Goal: Obtain resource: Download file/media

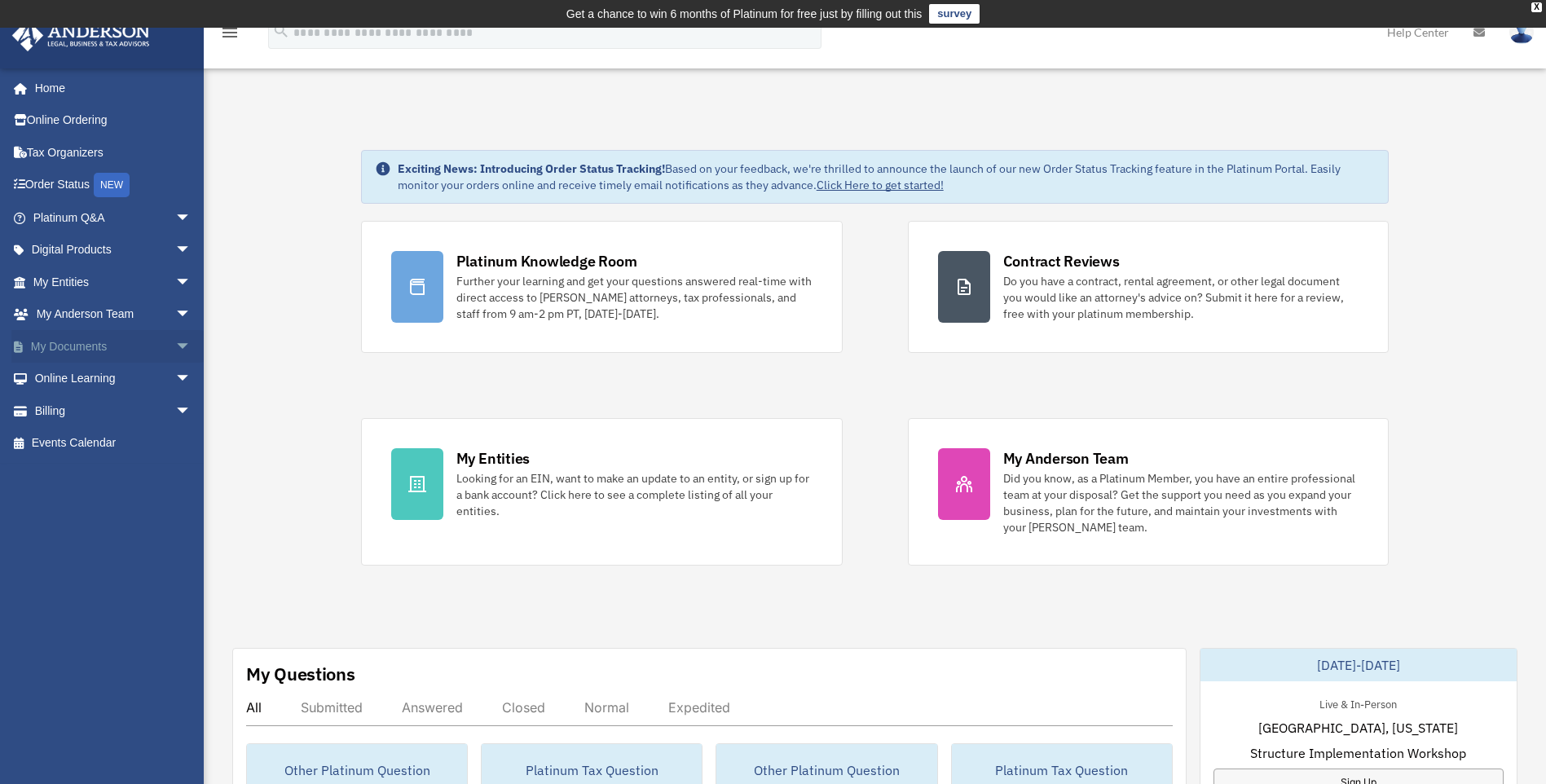
click at [157, 352] on link "My Documents arrow_drop_down" at bounding box center [113, 346] width 204 height 33
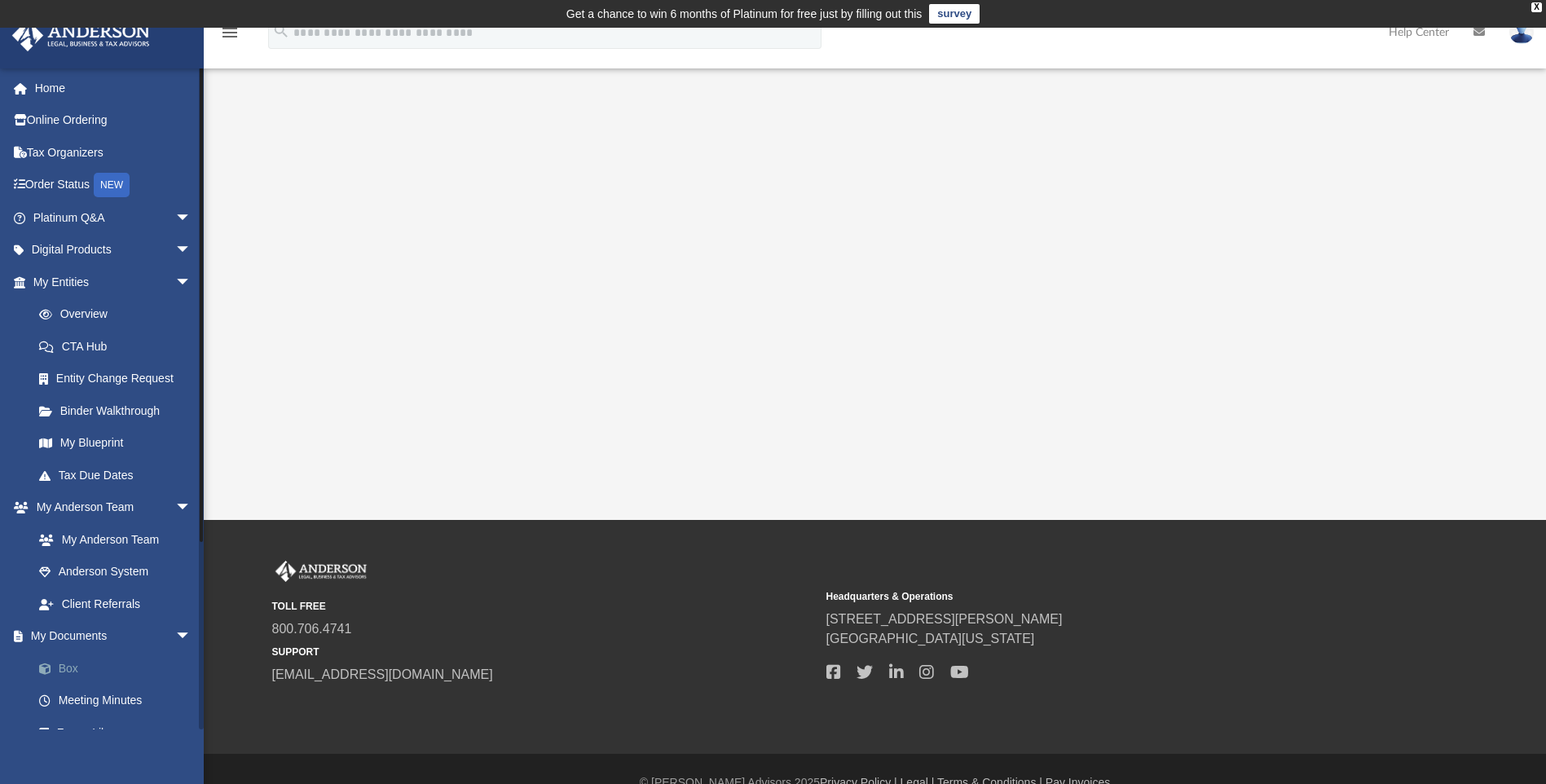
click at [83, 663] on link "Box" at bounding box center [119, 669] width 193 height 33
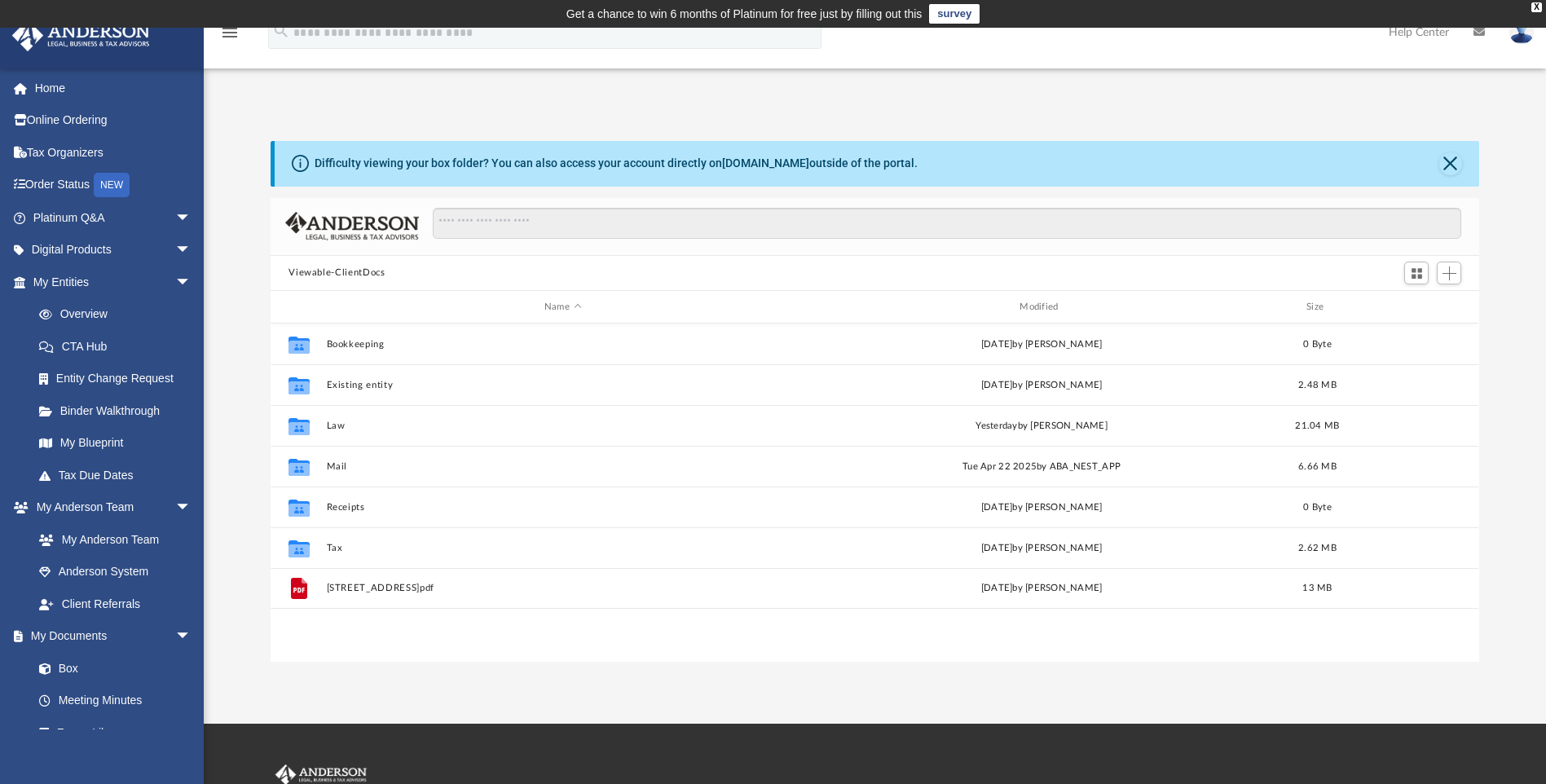
scroll to position [358, 1196]
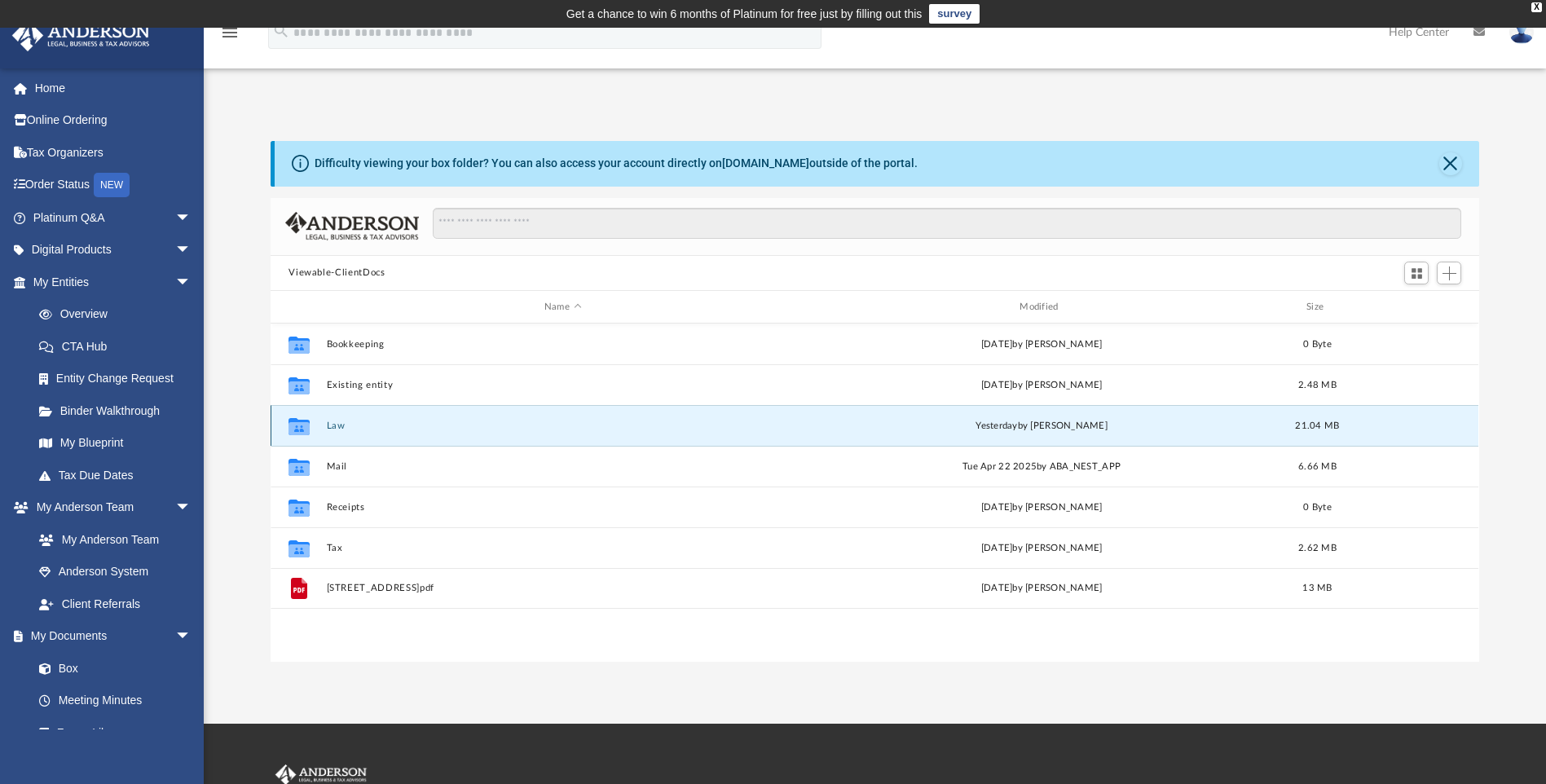
click at [333, 427] on button "Law" at bounding box center [563, 426] width 472 height 10
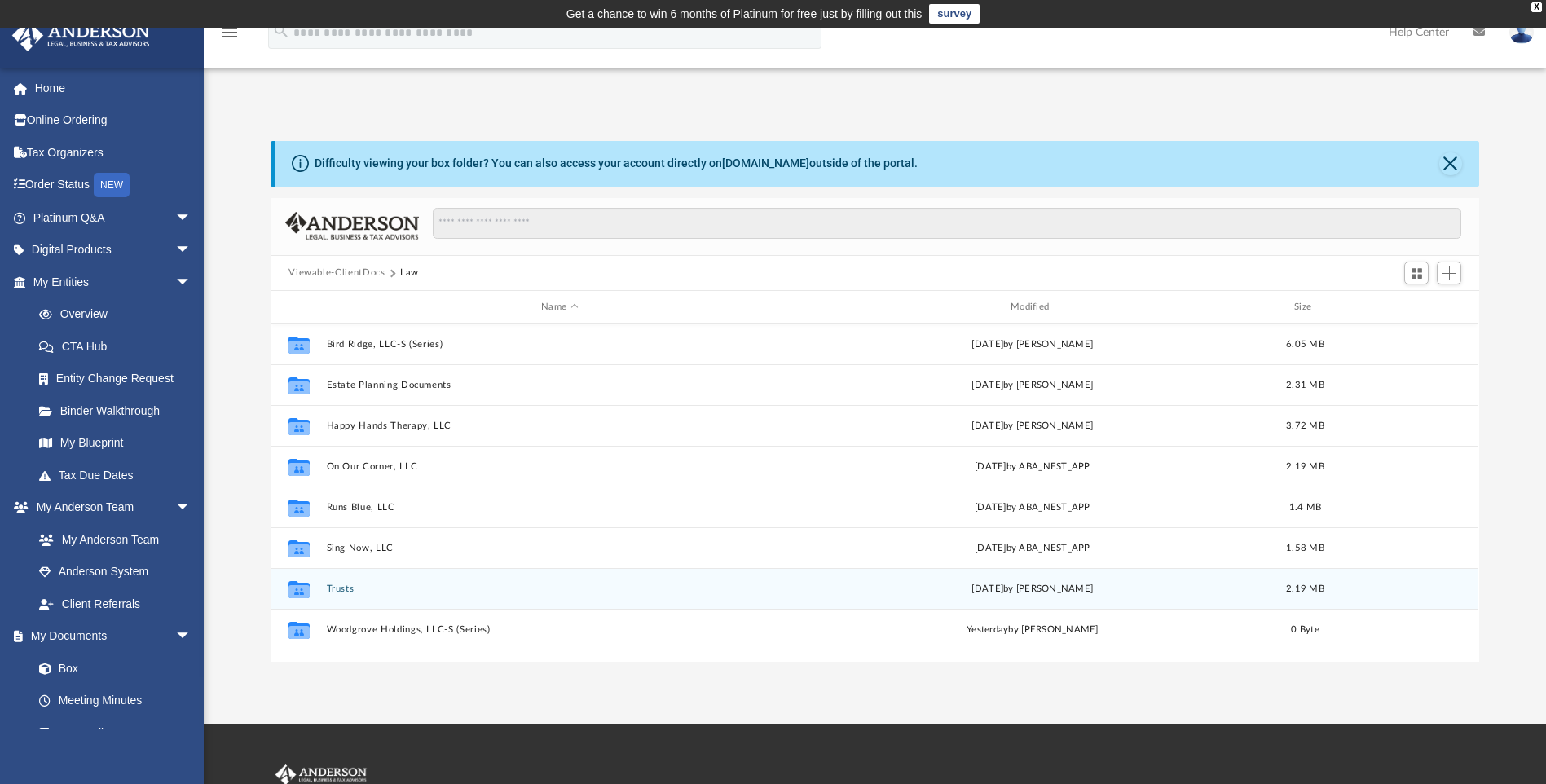
click at [345, 592] on button "Trusts" at bounding box center [559, 588] width 466 height 10
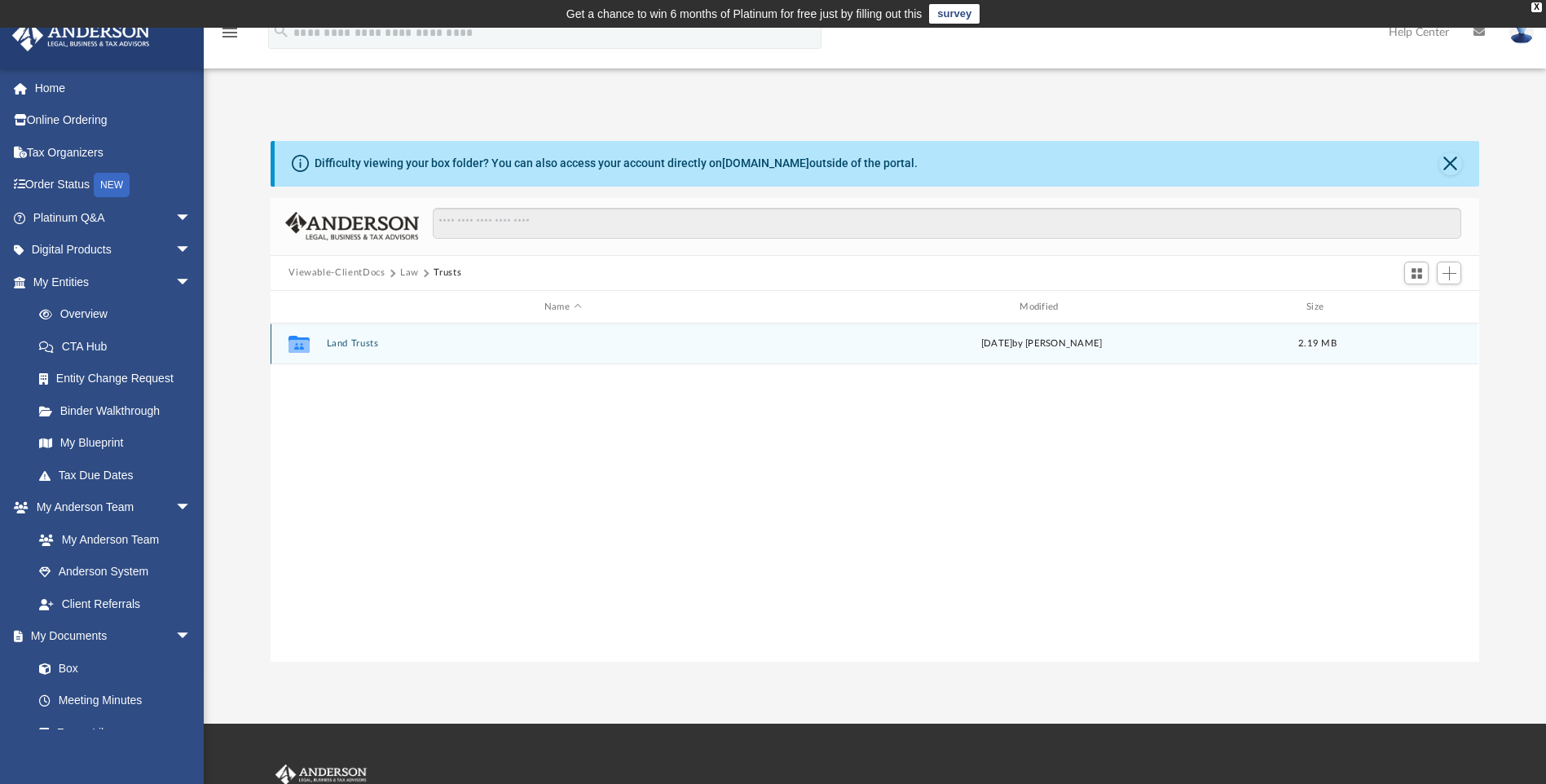
click at [337, 346] on button "Land Trusts" at bounding box center [563, 344] width 472 height 10
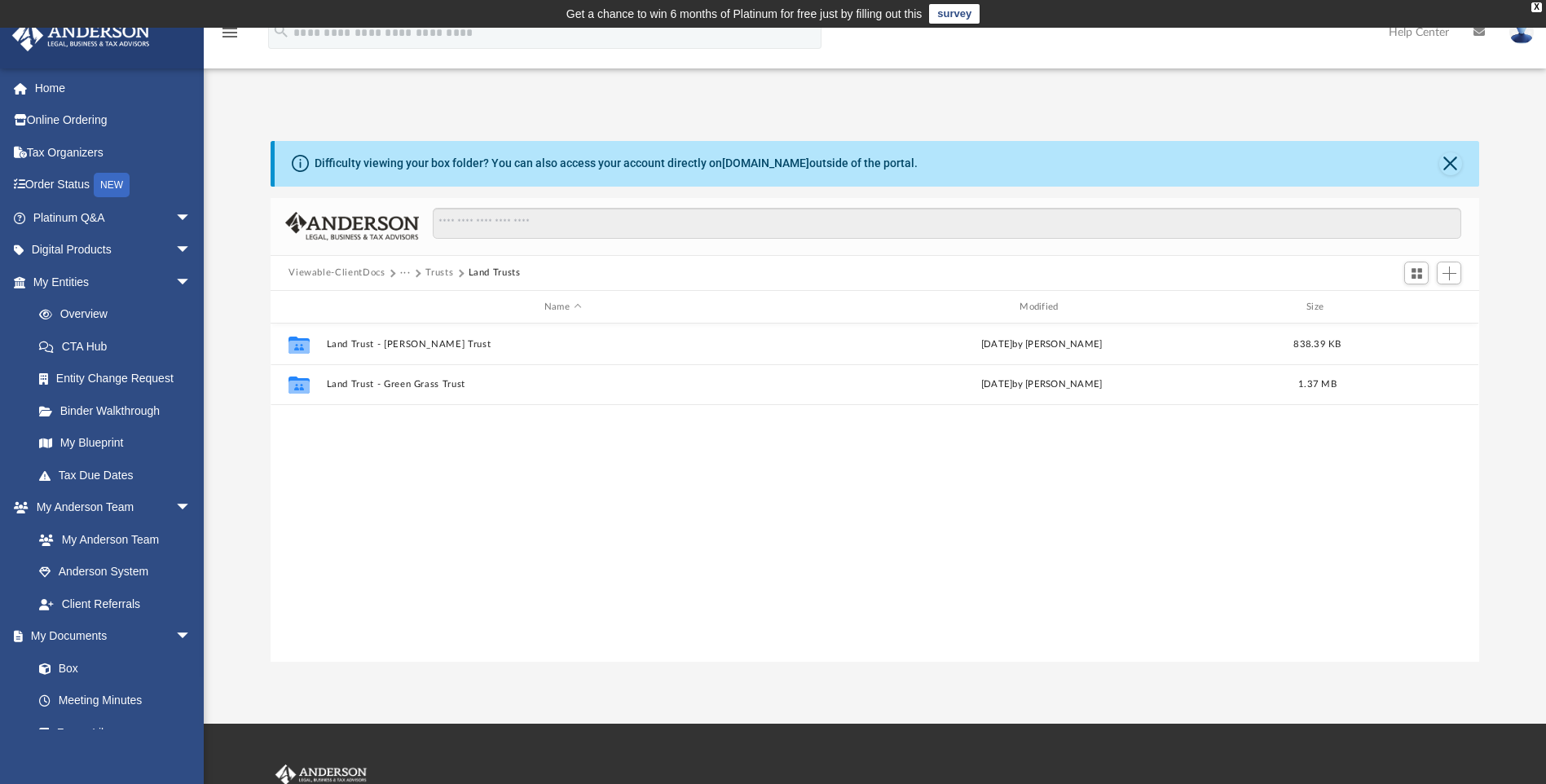
click at [429, 270] on button "Trusts" at bounding box center [439, 272] width 28 height 15
click at [408, 272] on button "Law" at bounding box center [409, 272] width 19 height 15
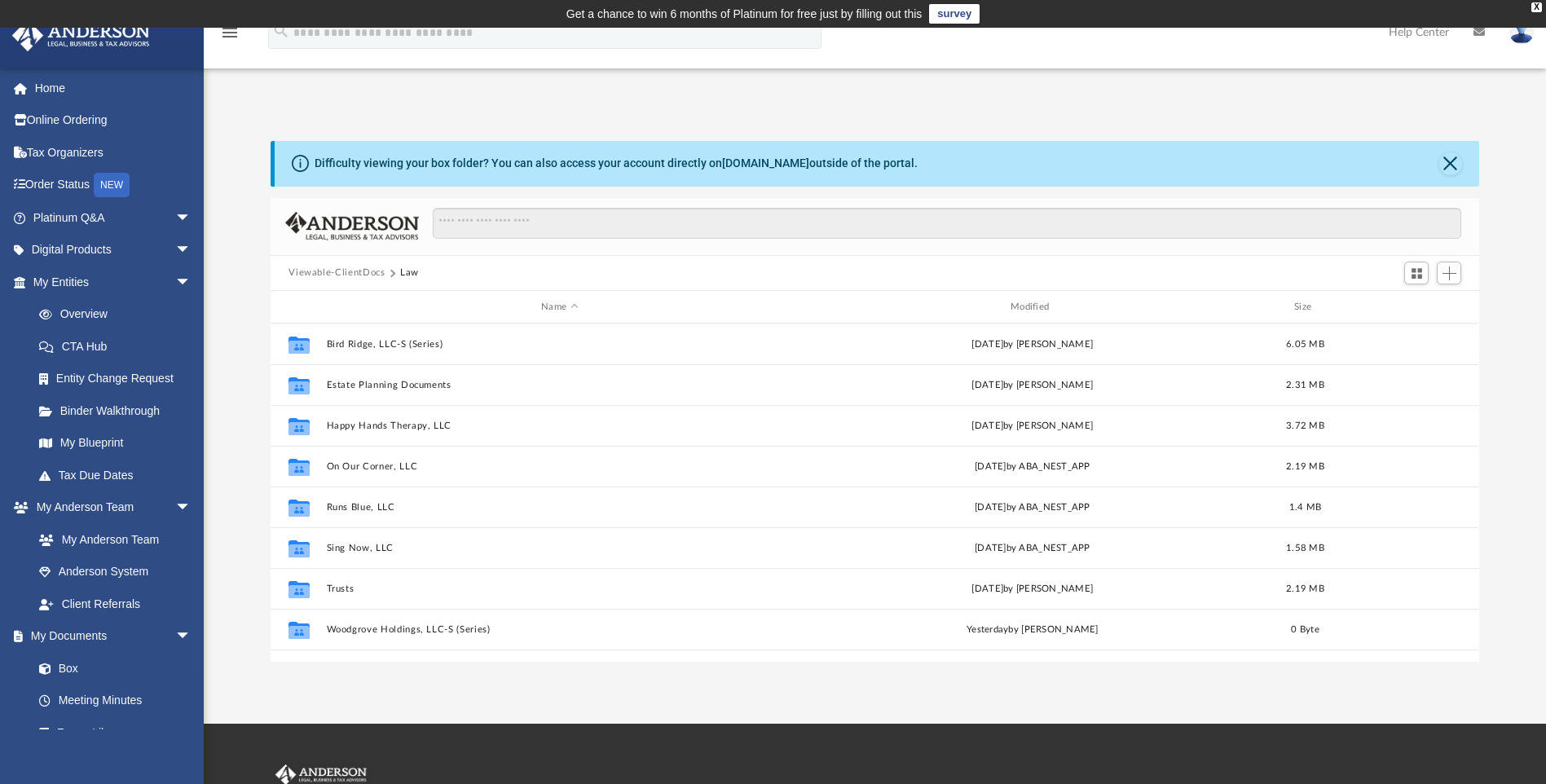
click at [347, 272] on button "Viewable-ClientDocs" at bounding box center [337, 272] width 97 height 15
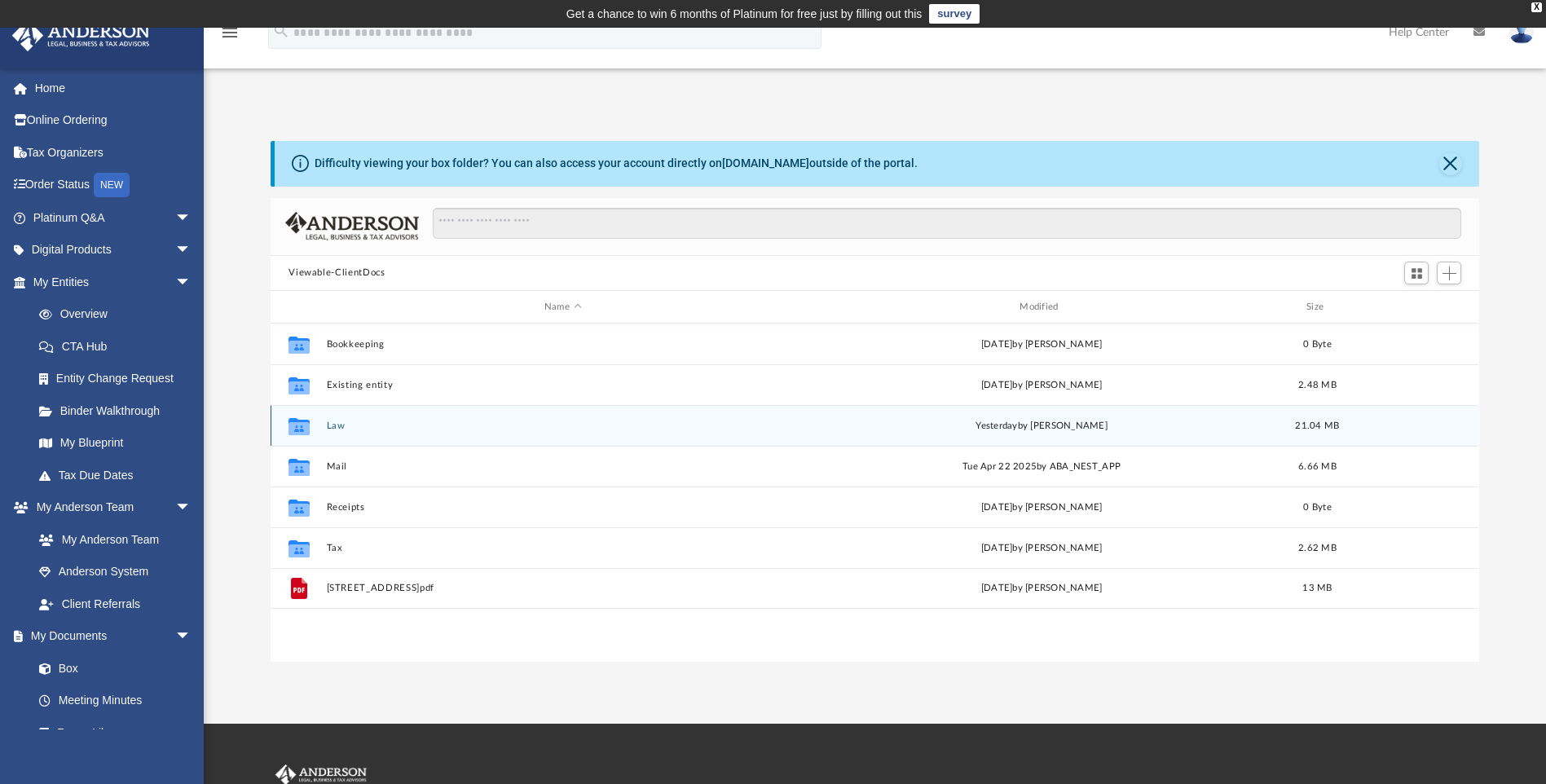
click at [339, 427] on button "Law" at bounding box center [563, 426] width 472 height 10
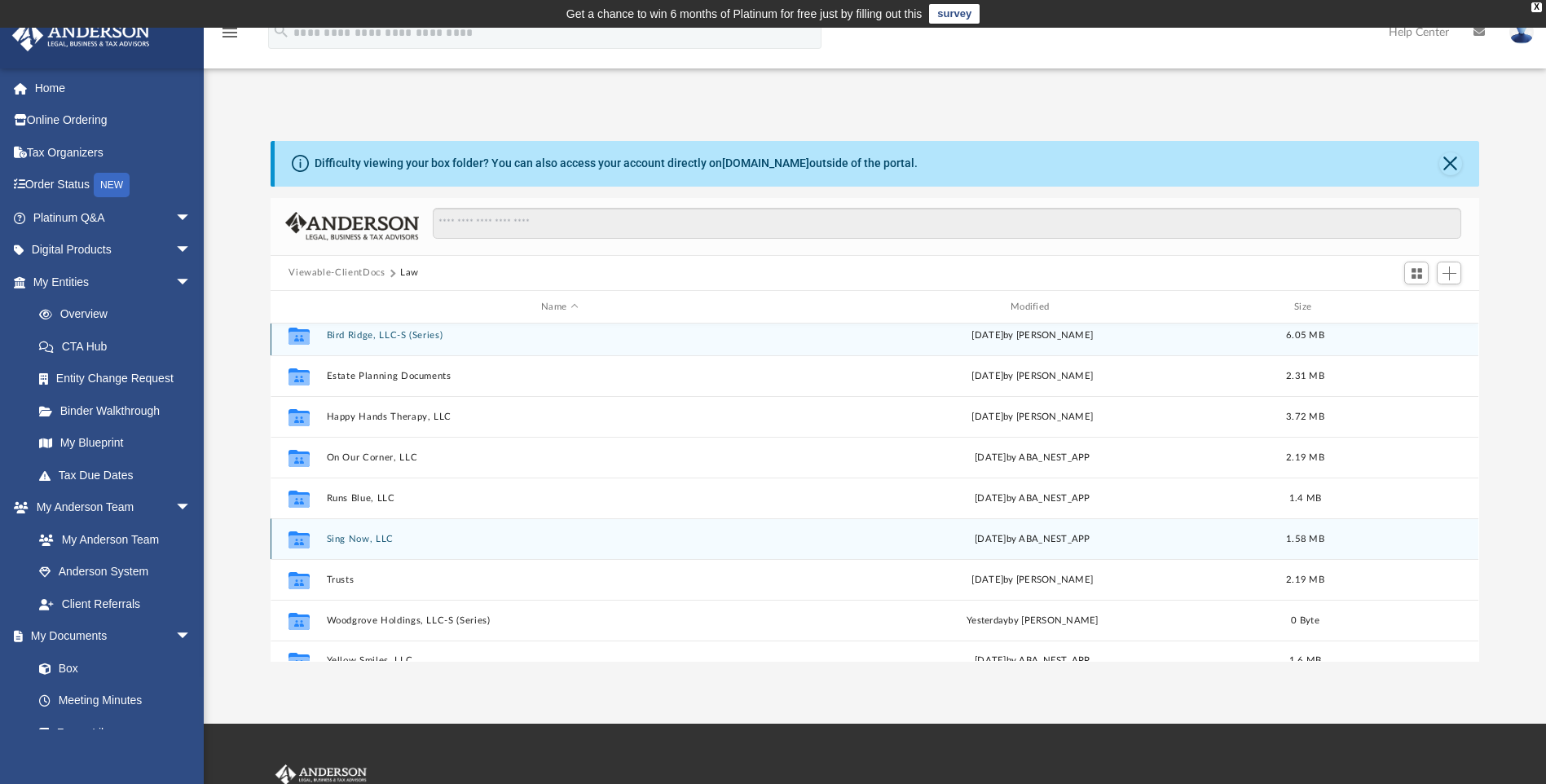
scroll to position [0, 0]
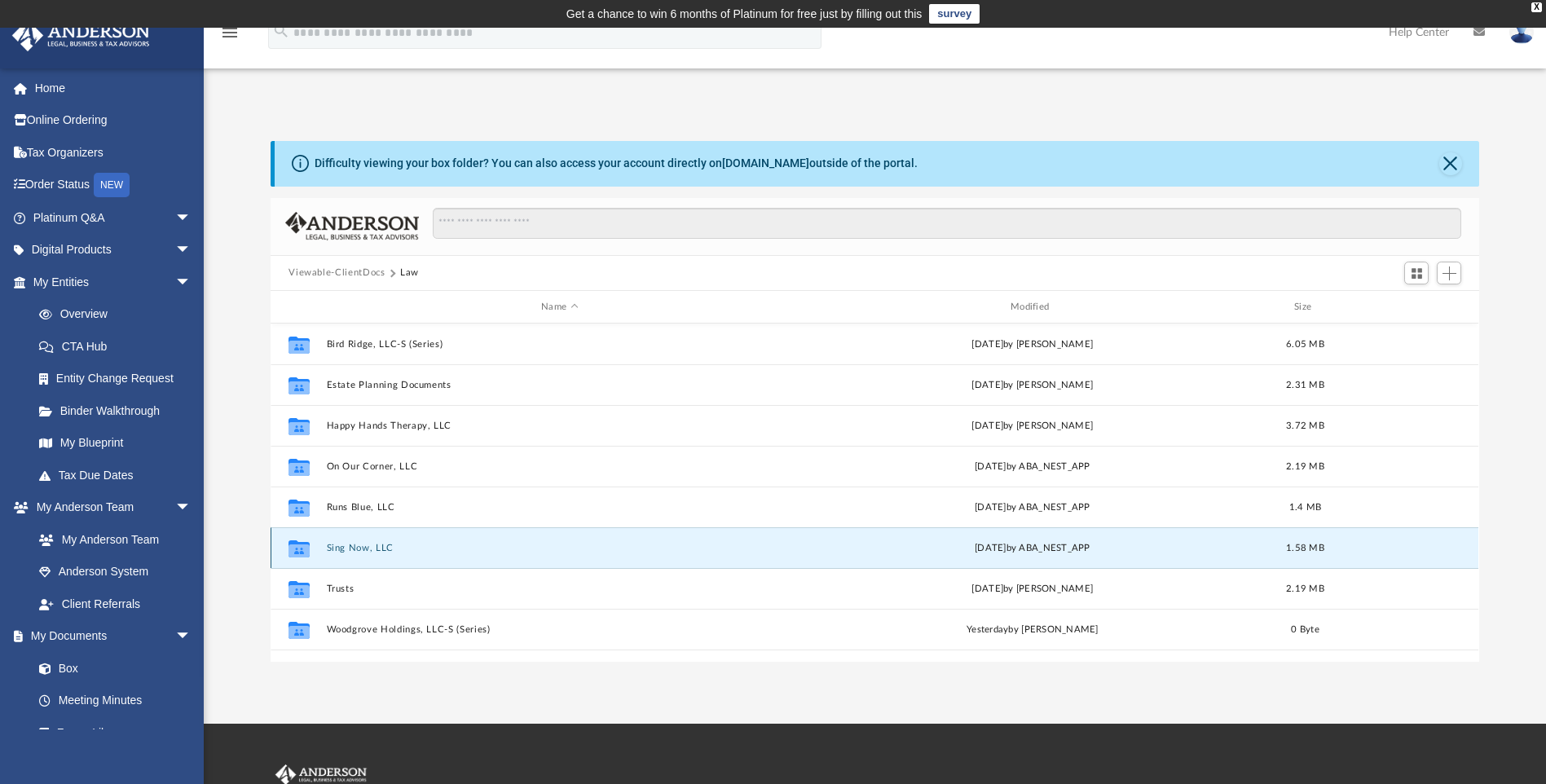
click at [343, 546] on button "Sing Now, LLC" at bounding box center [559, 548] width 466 height 10
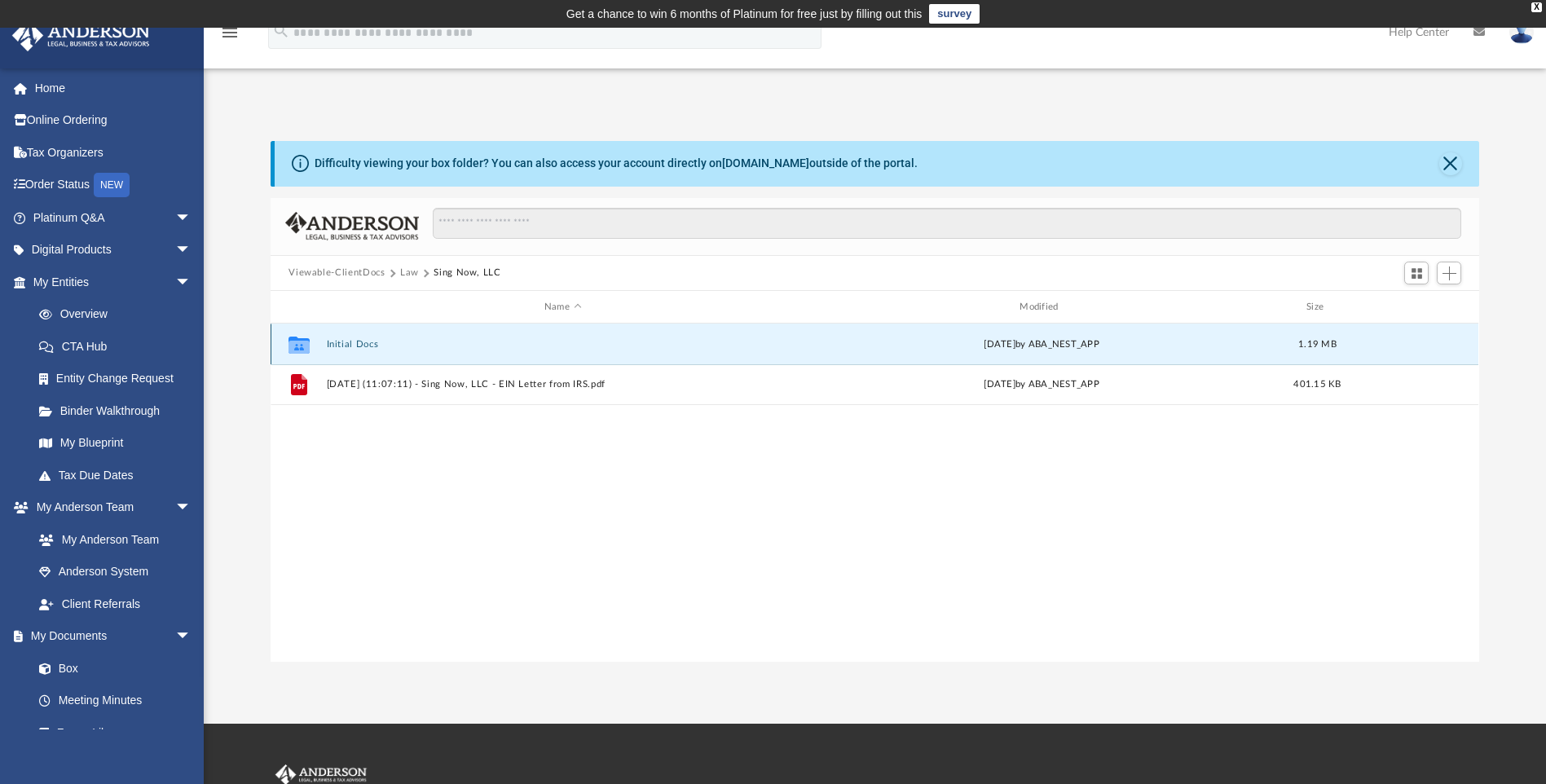
click at [339, 343] on button "Initial Docs" at bounding box center [563, 344] width 472 height 10
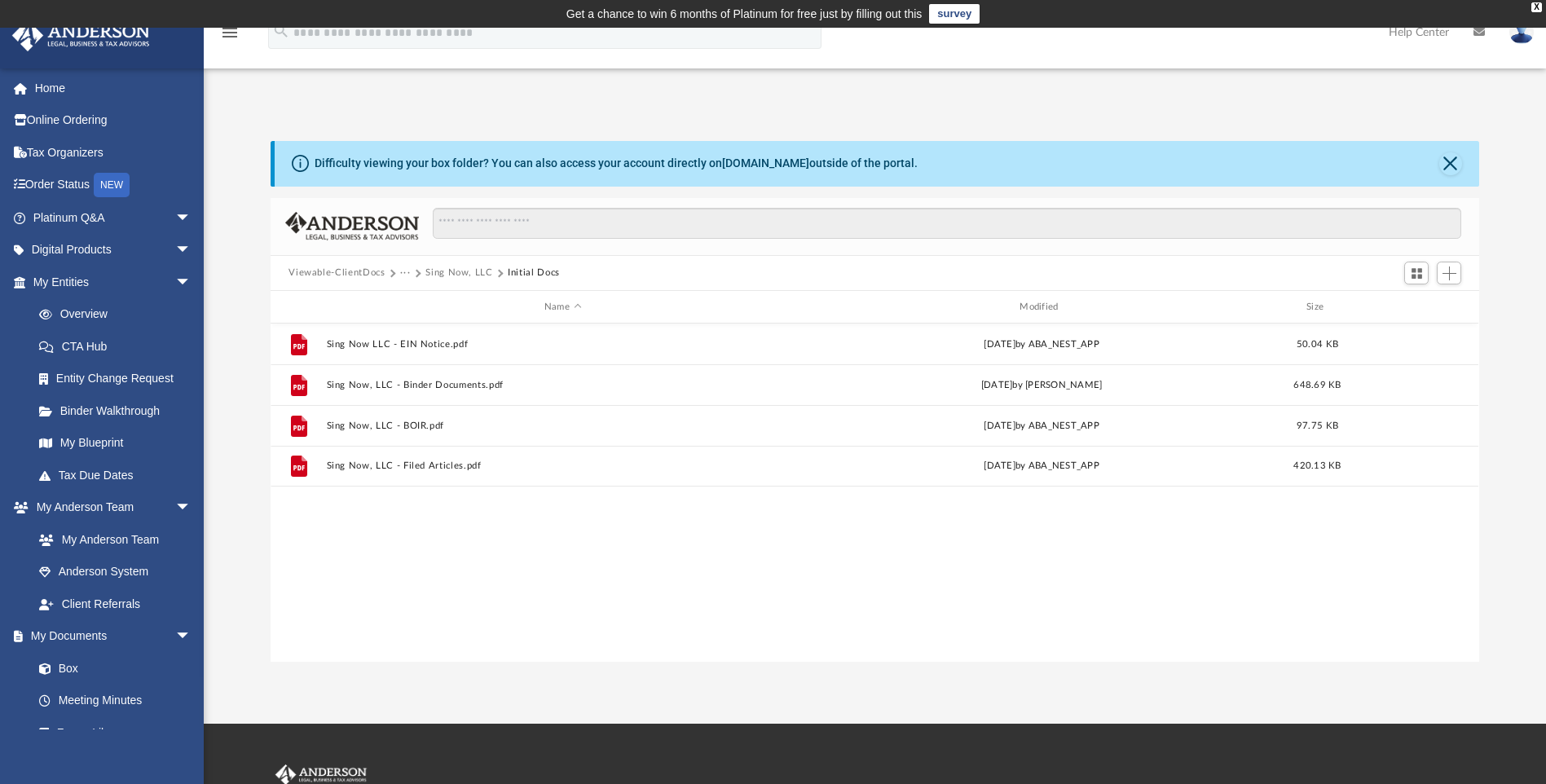
click at [346, 273] on button "Viewable-ClientDocs" at bounding box center [337, 272] width 97 height 15
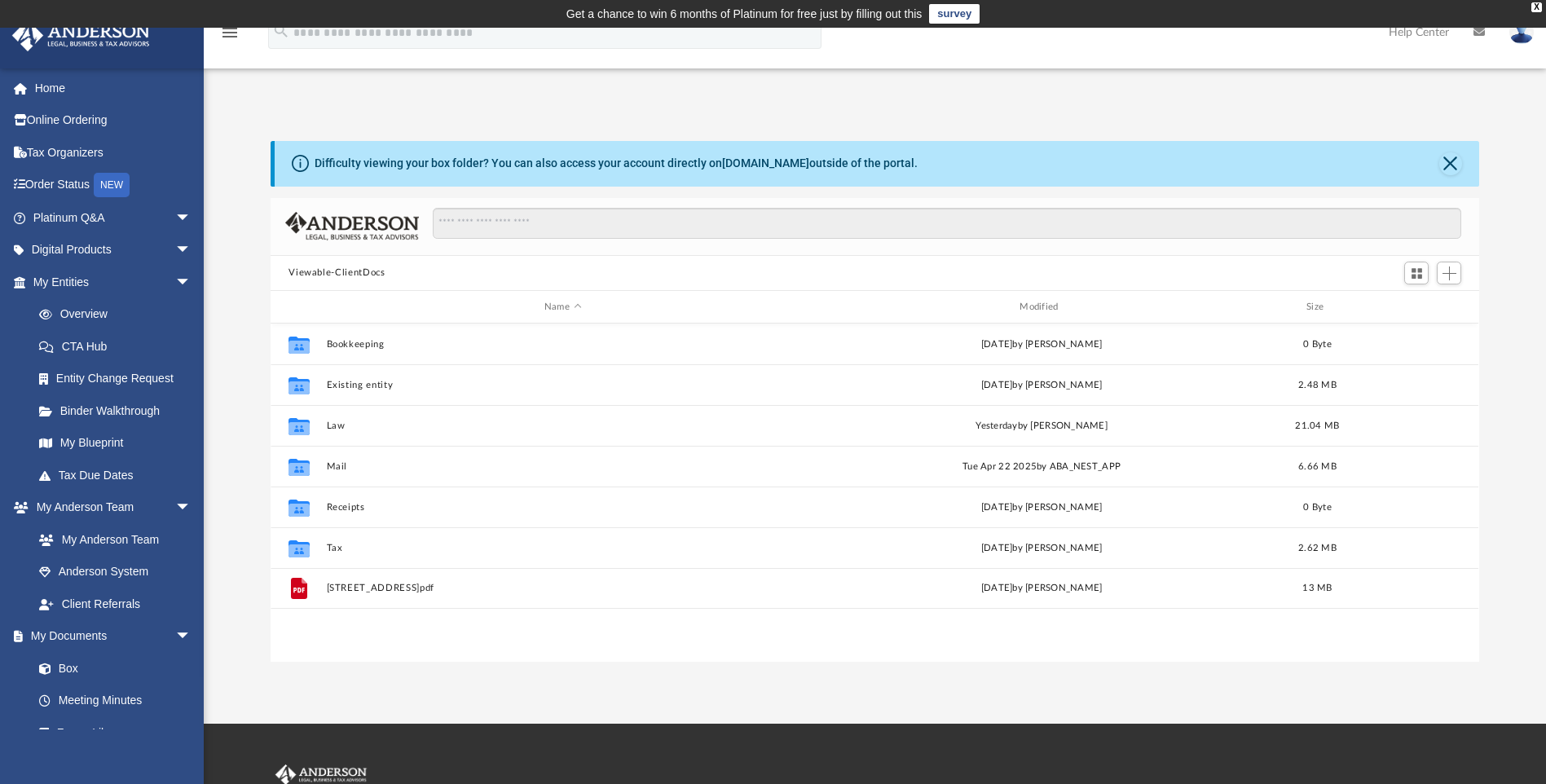
click at [343, 275] on button "Viewable-ClientDocs" at bounding box center [337, 272] width 97 height 15
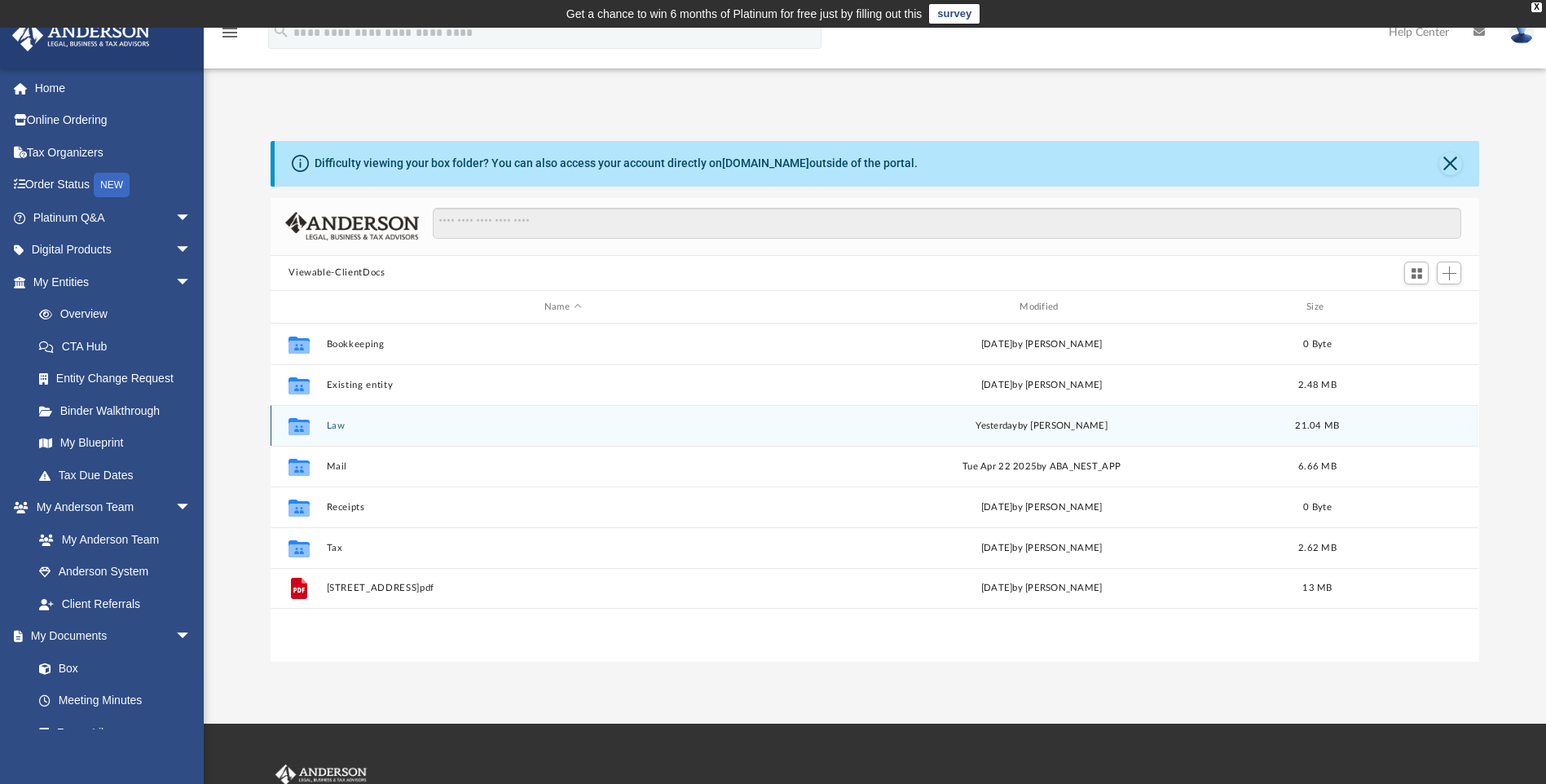
click at [330, 426] on button "Law" at bounding box center [563, 426] width 472 height 10
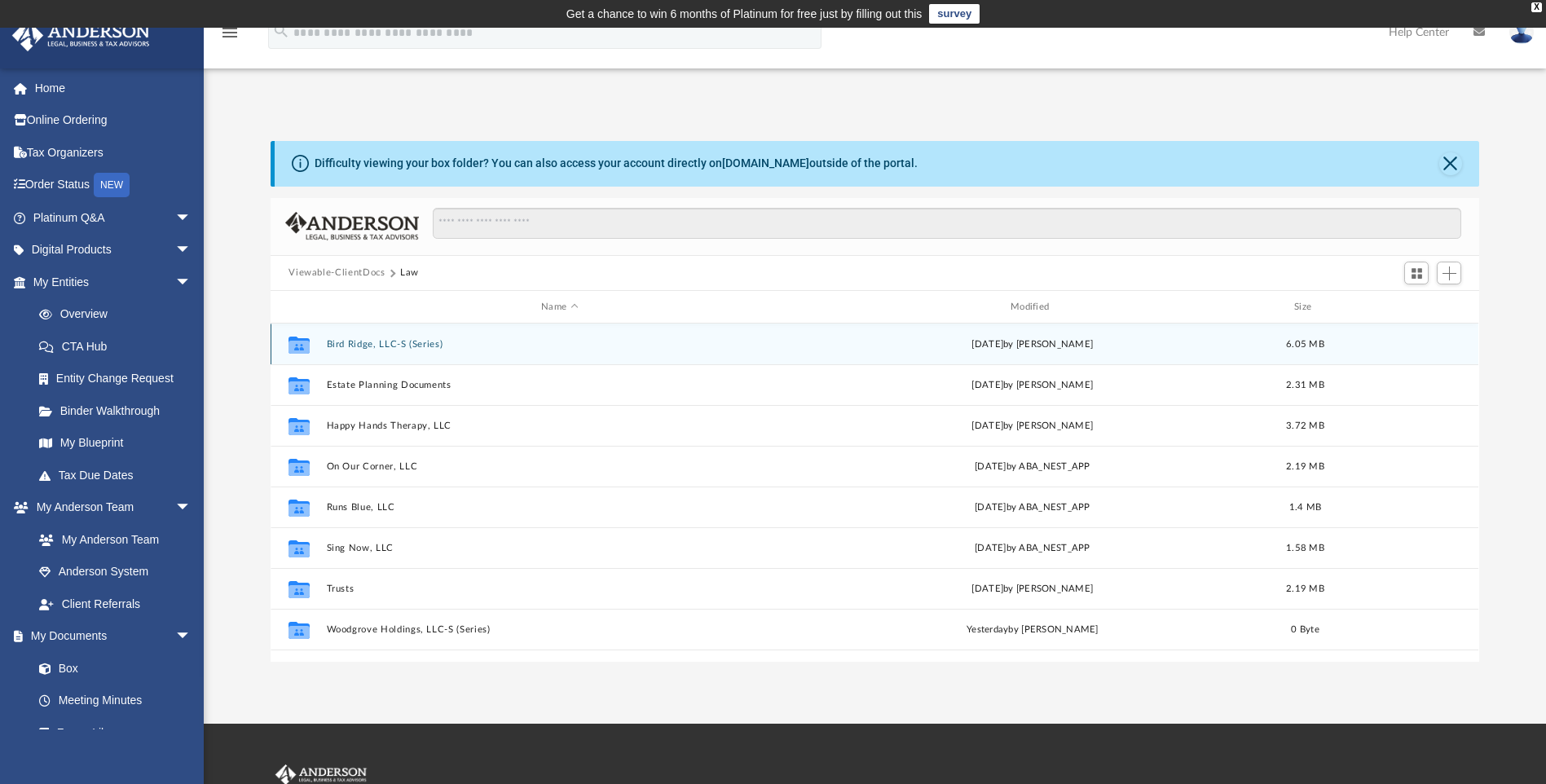
click at [377, 346] on button "Bird Ridge, LLC-S (Series)" at bounding box center [559, 344] width 466 height 10
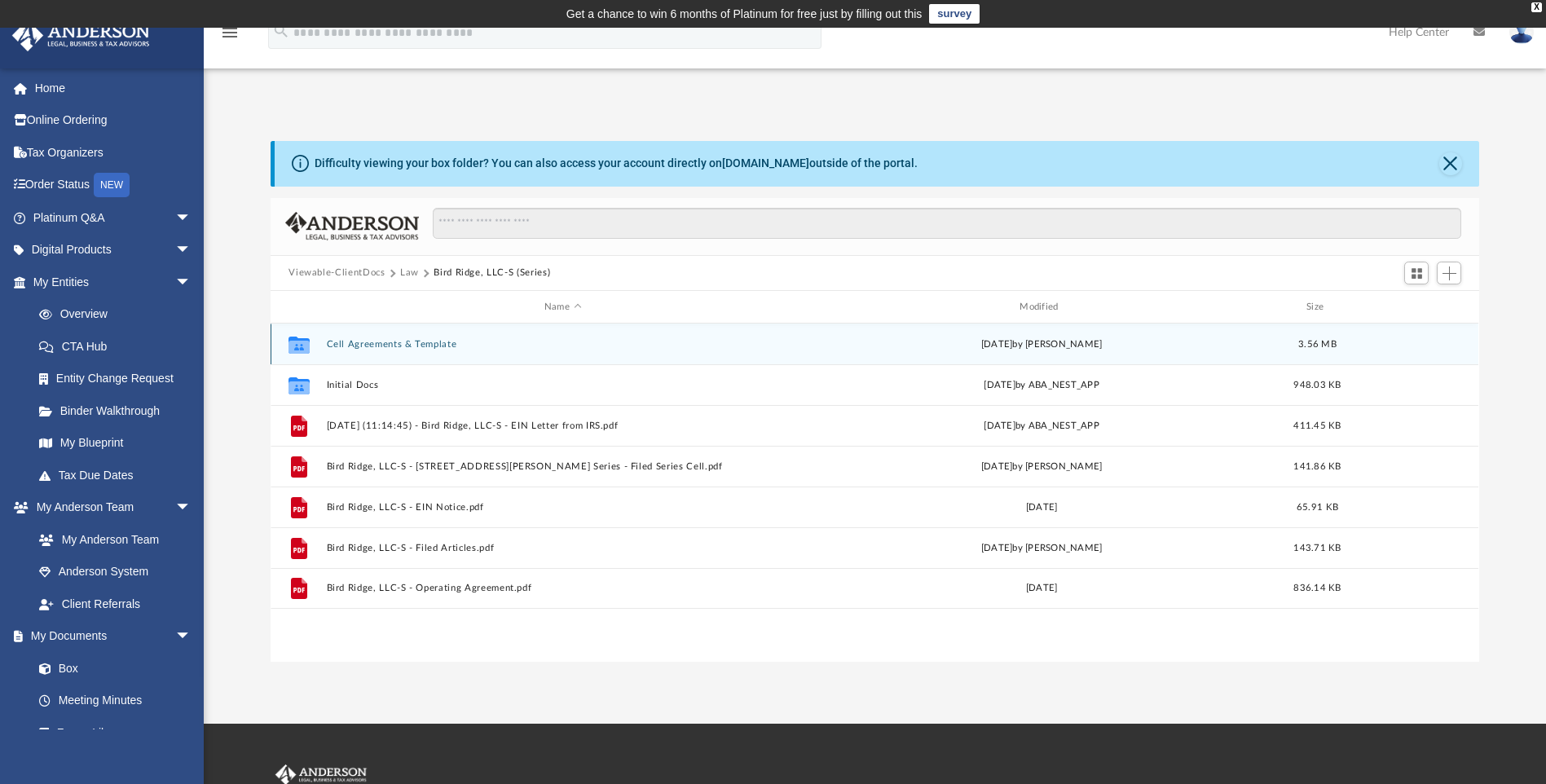
click at [360, 339] on button "Cell Agreements & Template" at bounding box center [563, 344] width 472 height 10
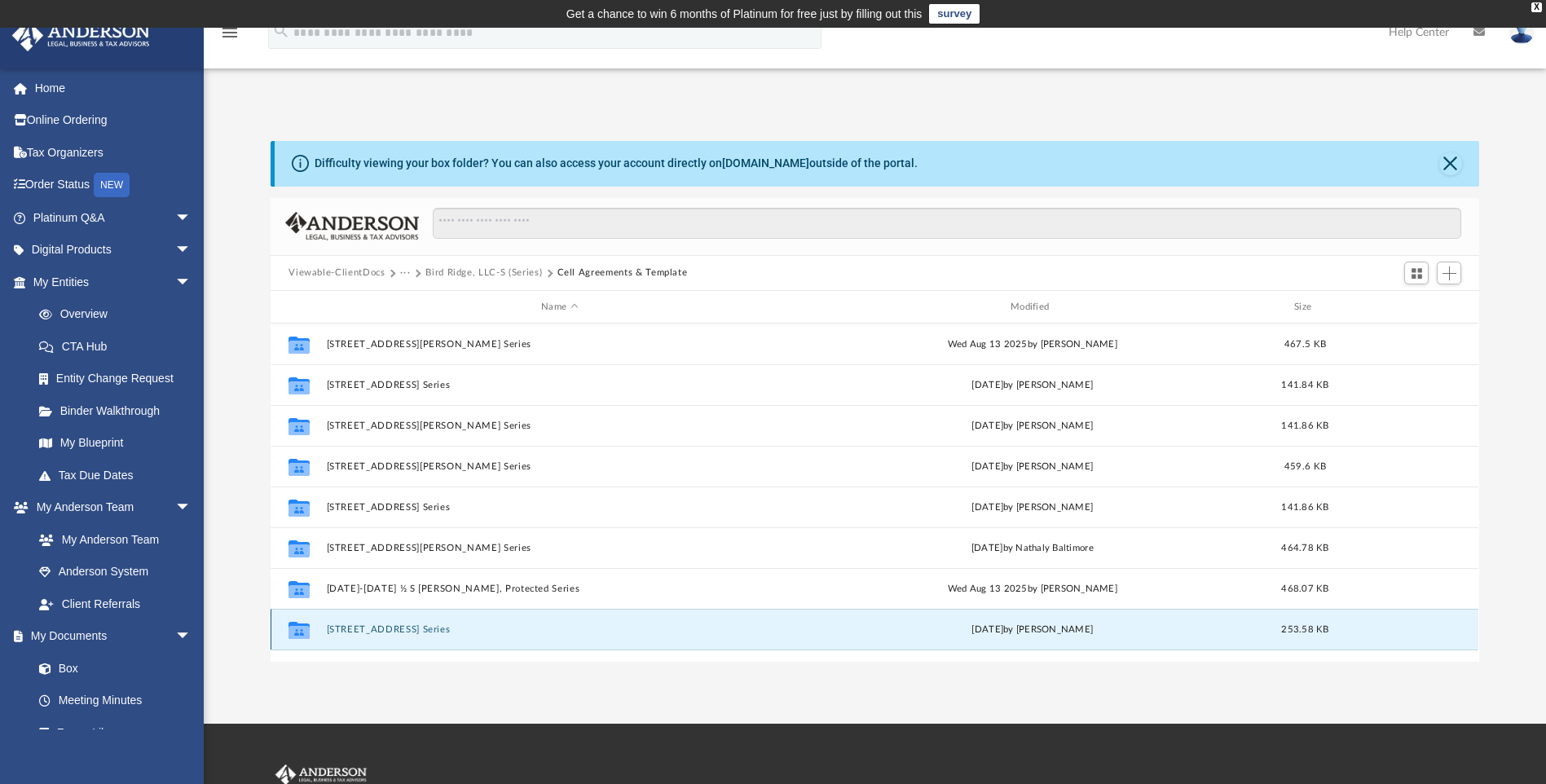
click at [443, 626] on button "2225 Union St, Protected Series" at bounding box center [559, 629] width 466 height 10
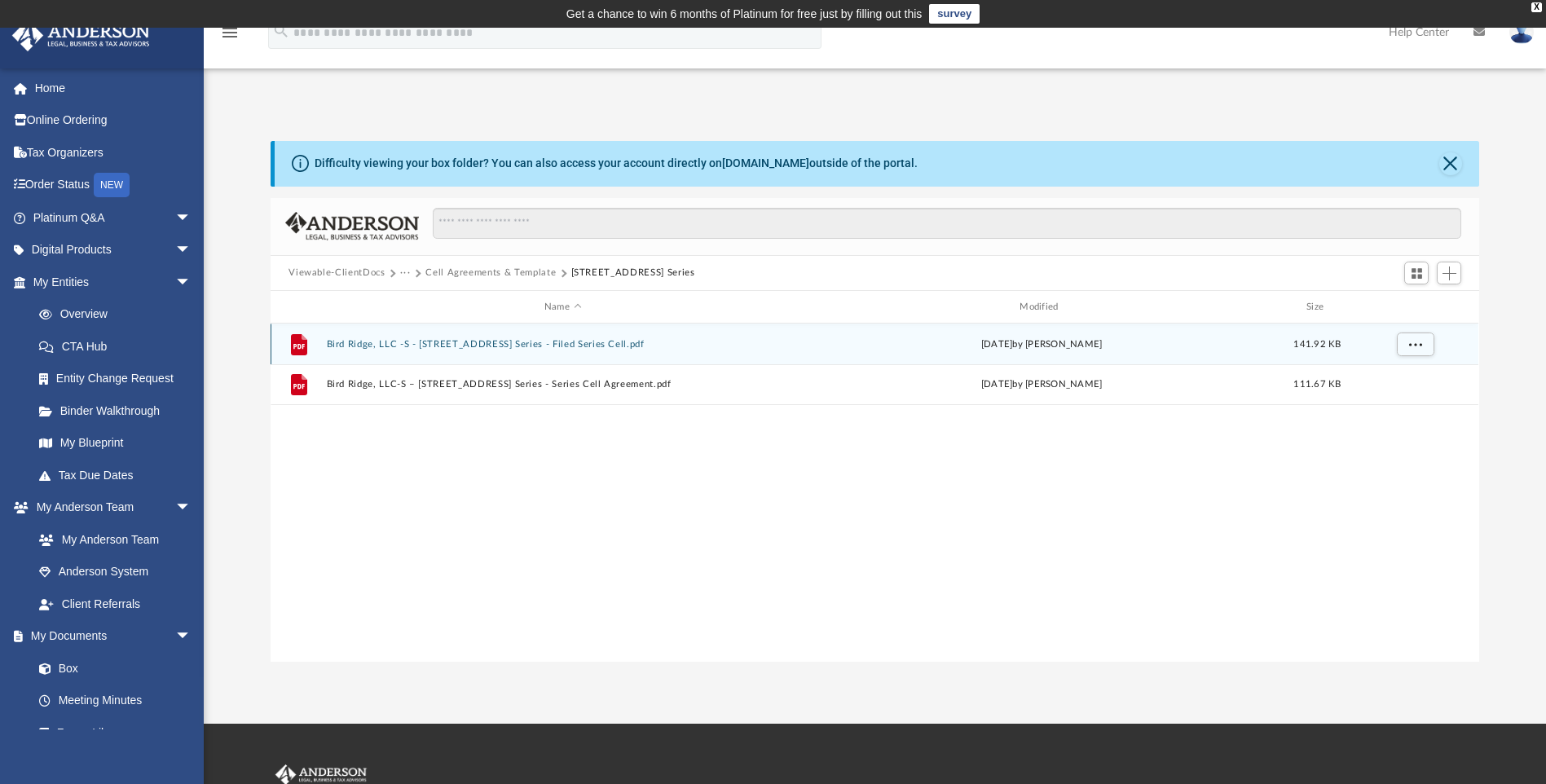
click at [407, 339] on button "Bird Ridge, LLC -S - 2225 Union St, Protected Series - Filed Series Cell.pdf" at bounding box center [563, 344] width 472 height 10
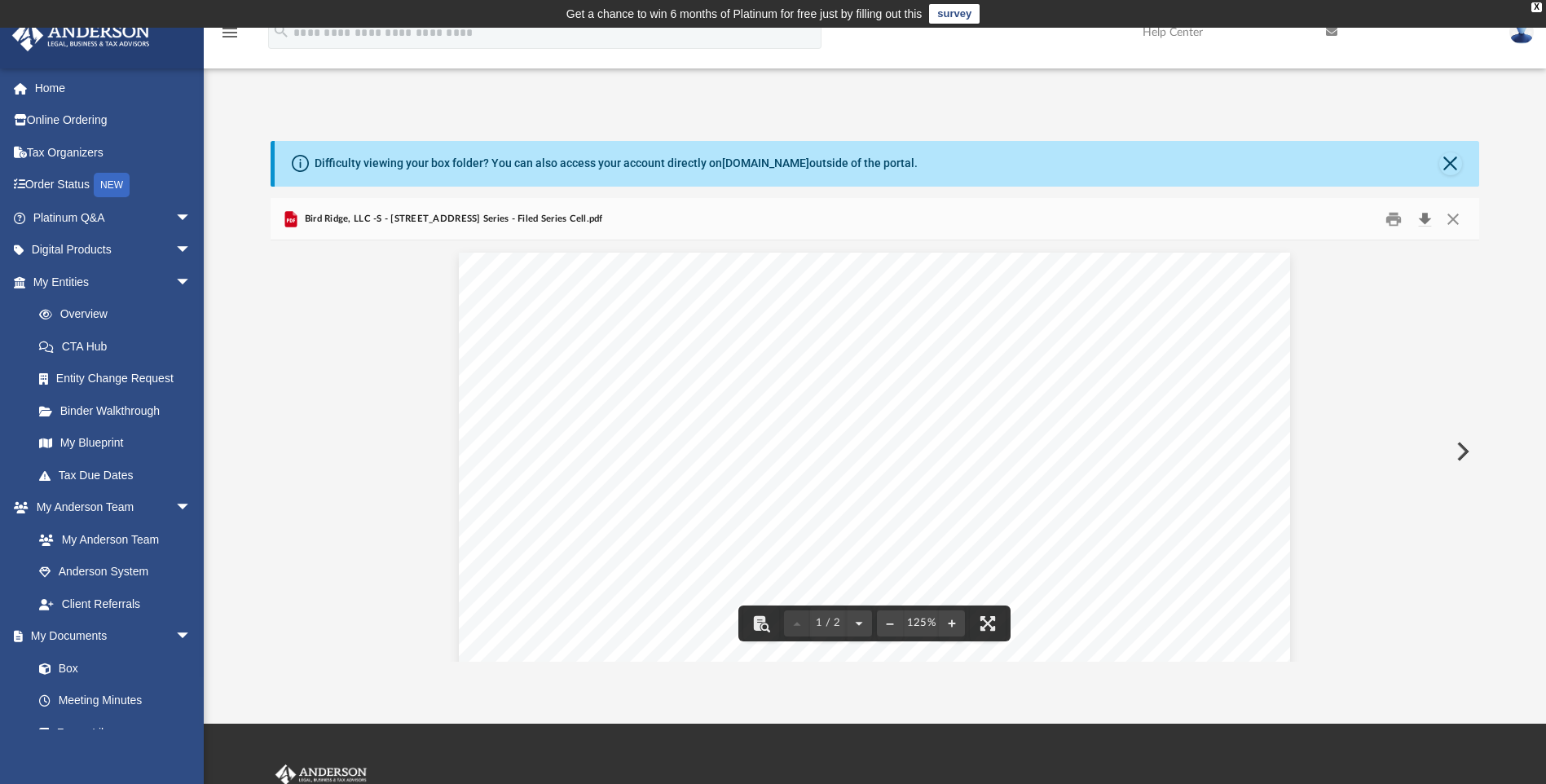
click at [1427, 216] on button "Download" at bounding box center [1424, 218] width 29 height 25
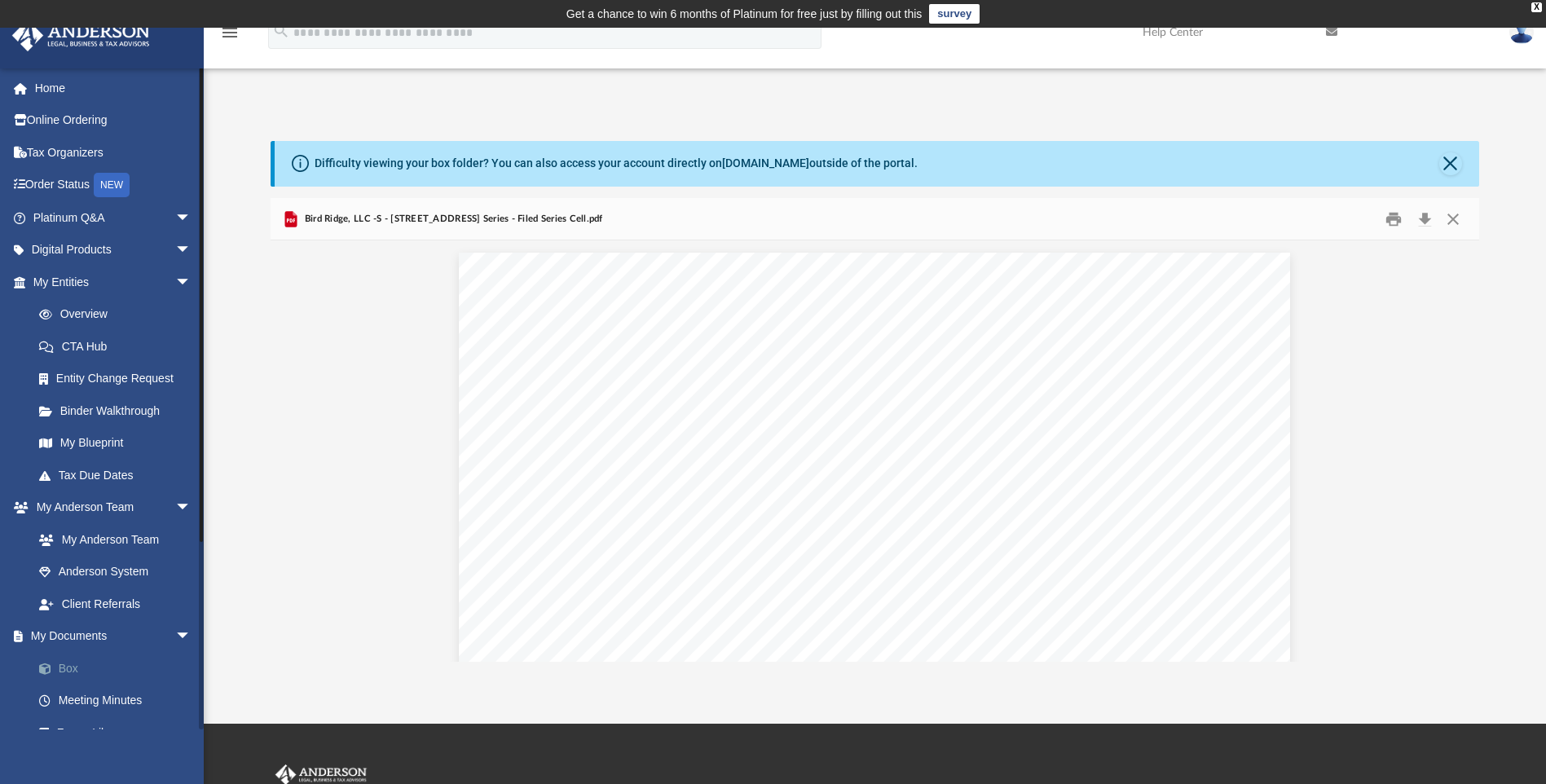
click at [86, 668] on link "Box" at bounding box center [119, 669] width 193 height 33
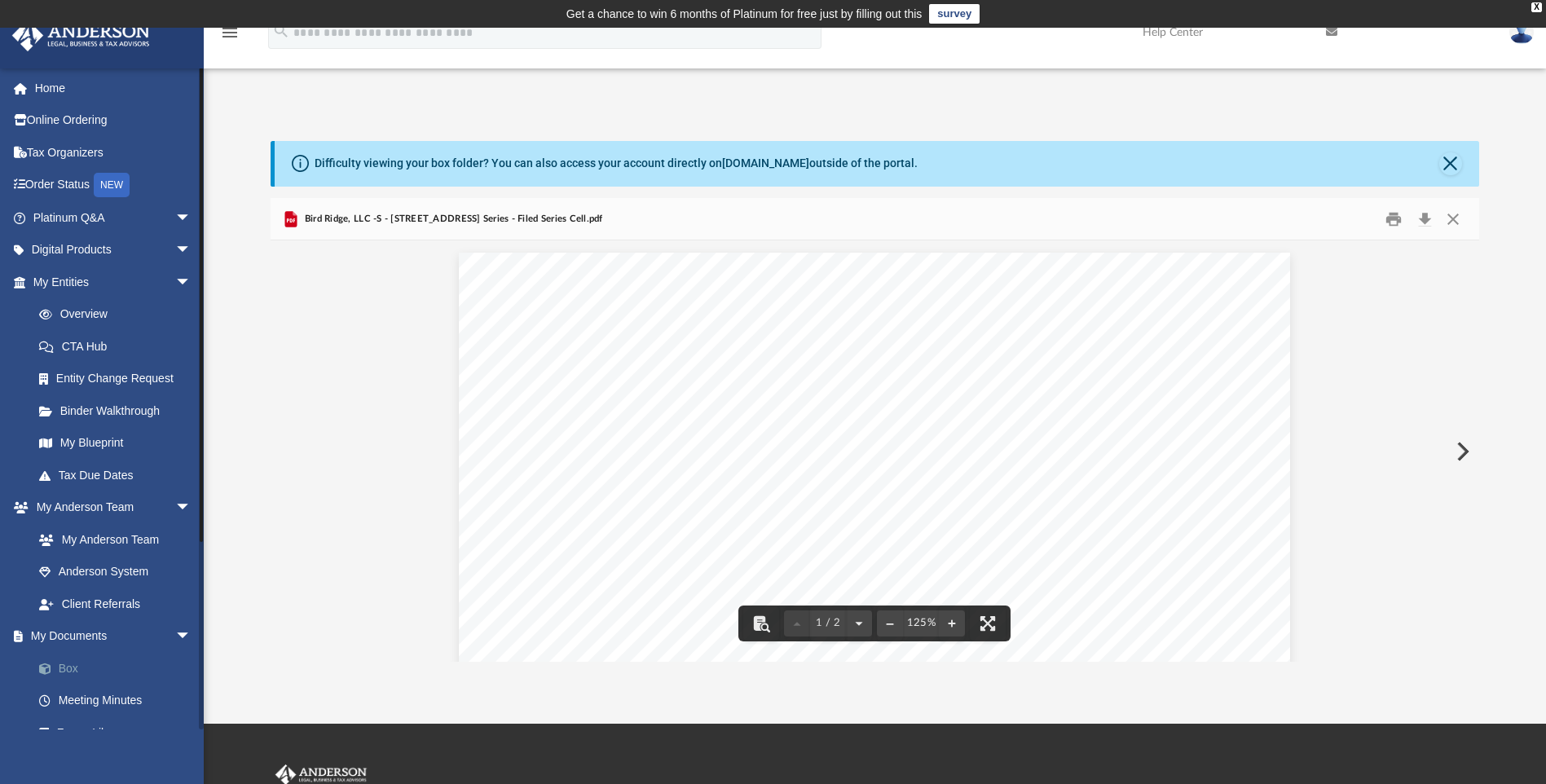
click at [63, 664] on link "Box" at bounding box center [119, 669] width 193 height 33
click at [55, 669] on span at bounding box center [53, 669] width 10 height 11
click at [55, 659] on link "Box" at bounding box center [119, 669] width 193 height 33
click at [66, 670] on link "Box" at bounding box center [119, 669] width 193 height 33
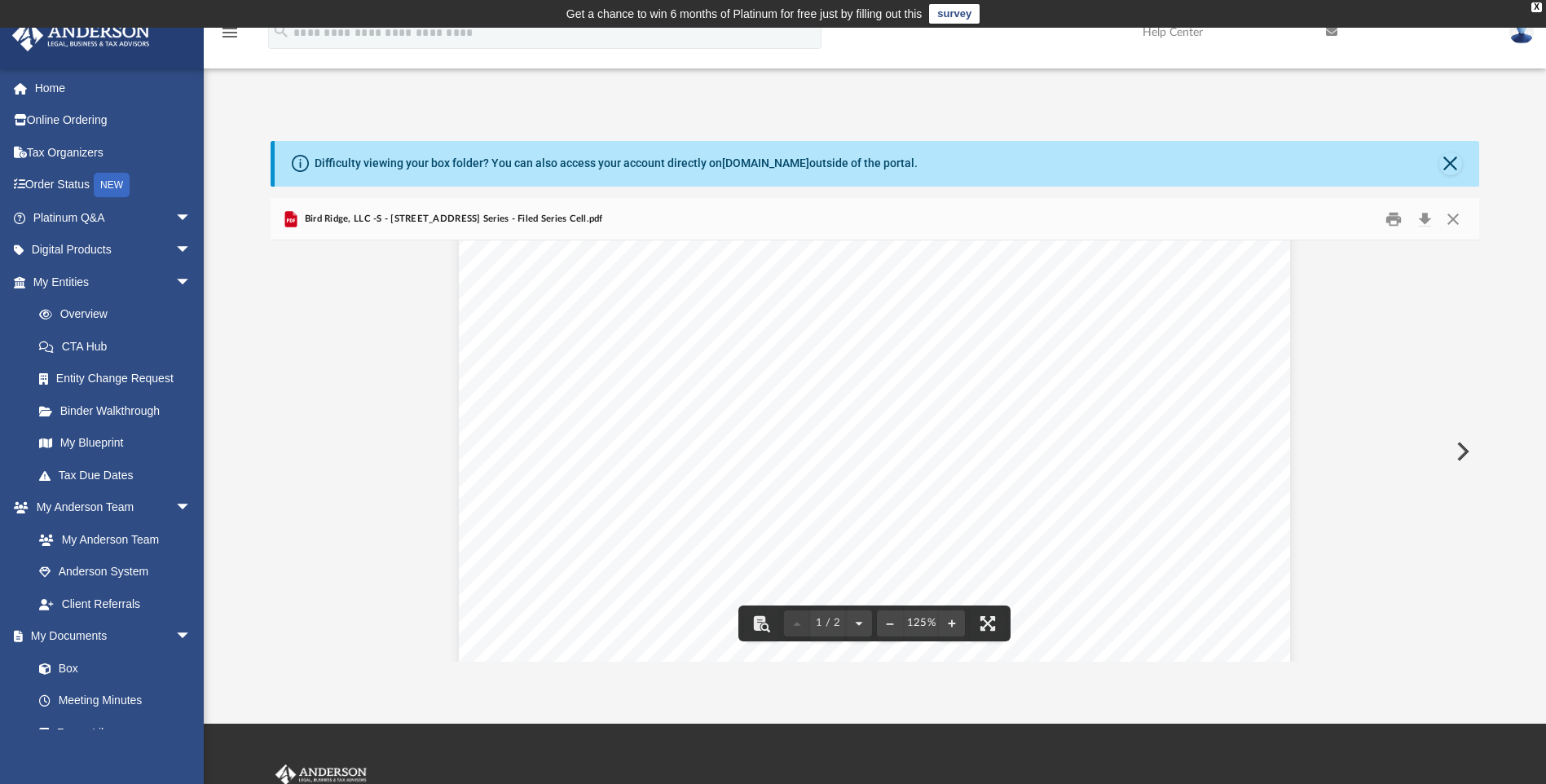
scroll to position [0, 0]
click at [73, 666] on link "Box" at bounding box center [119, 669] width 193 height 33
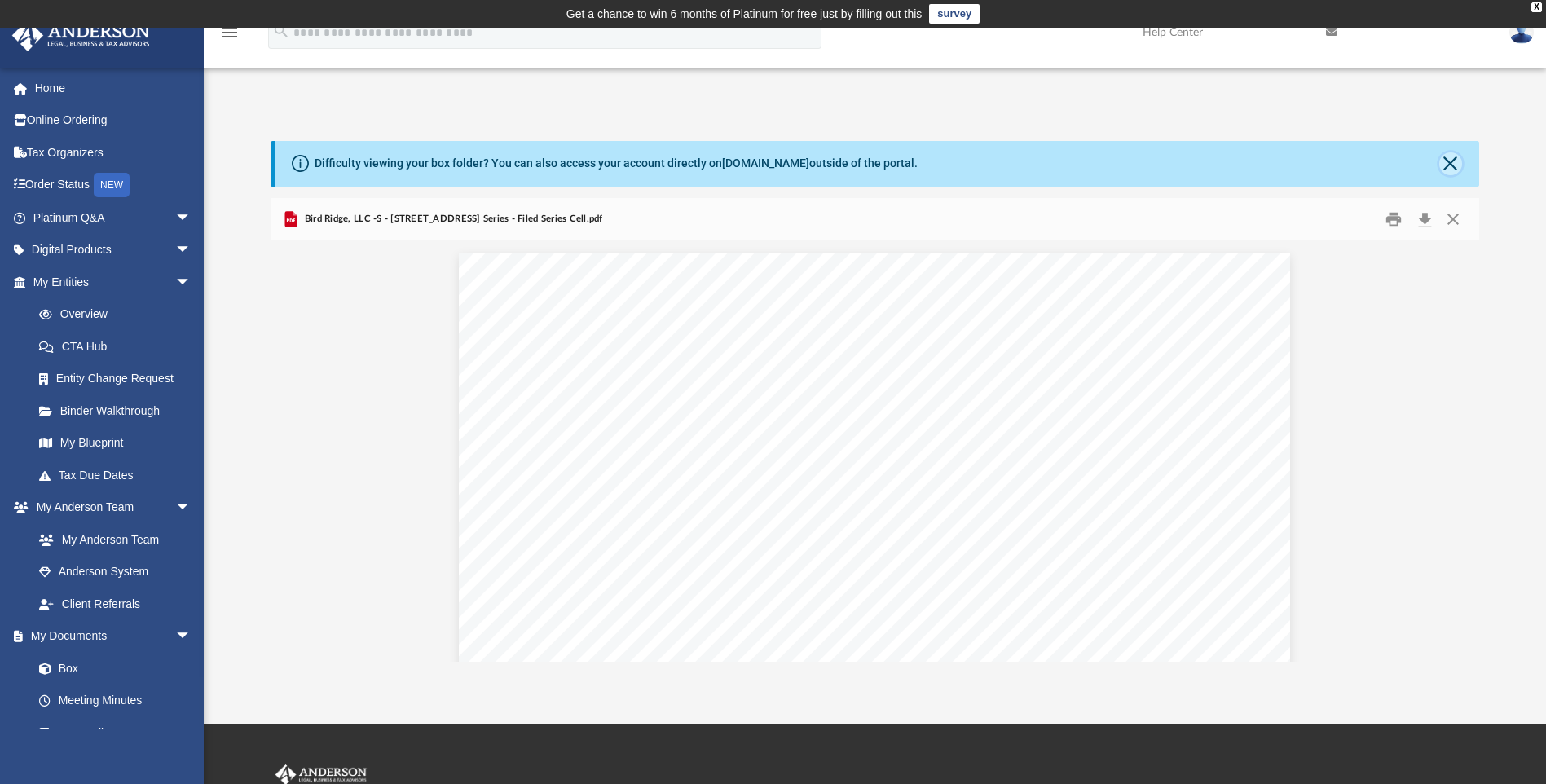
click at [1450, 167] on button "Close" at bounding box center [1450, 164] width 22 height 22
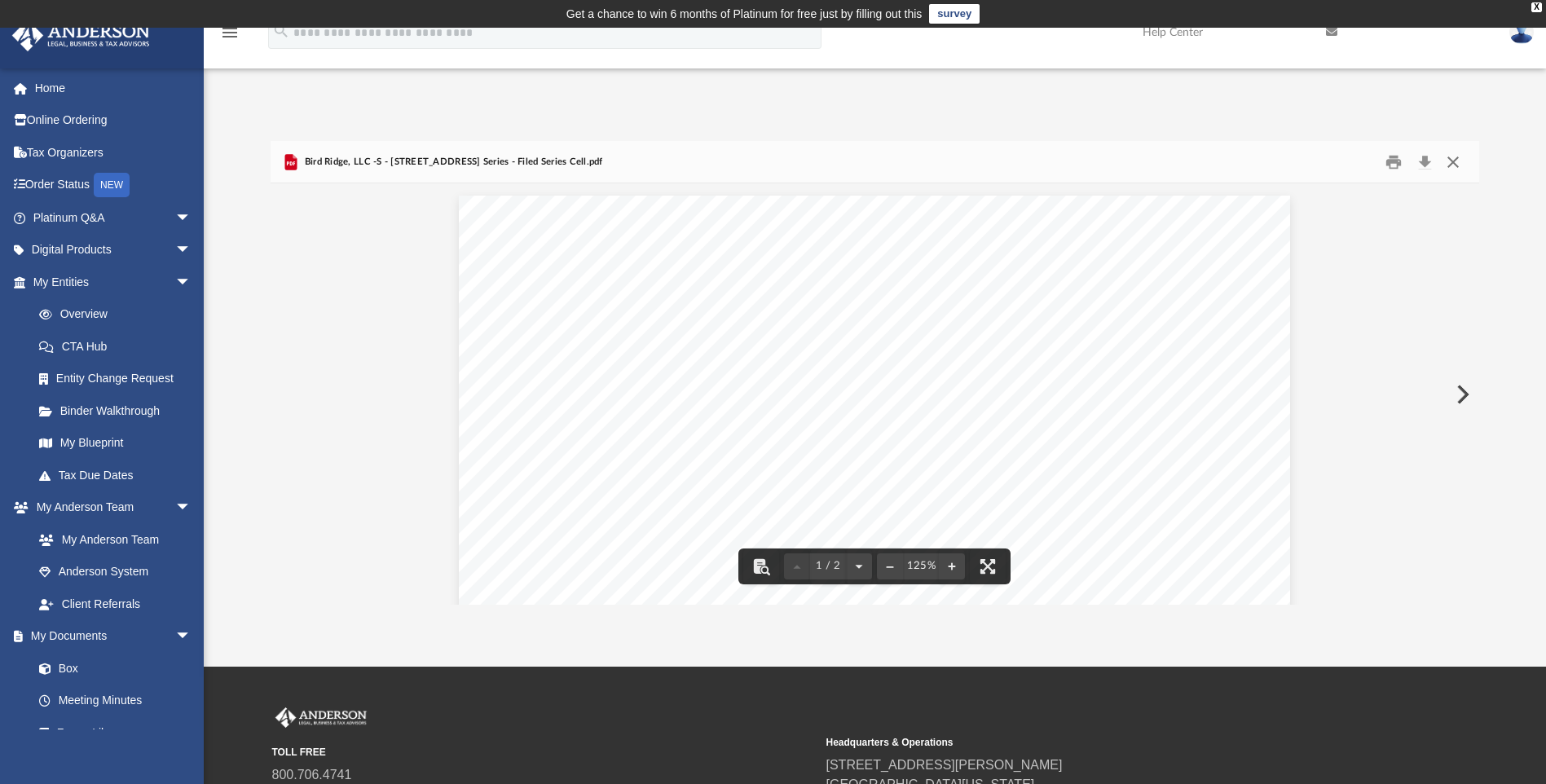
click at [1456, 163] on button "Close" at bounding box center [1453, 161] width 29 height 25
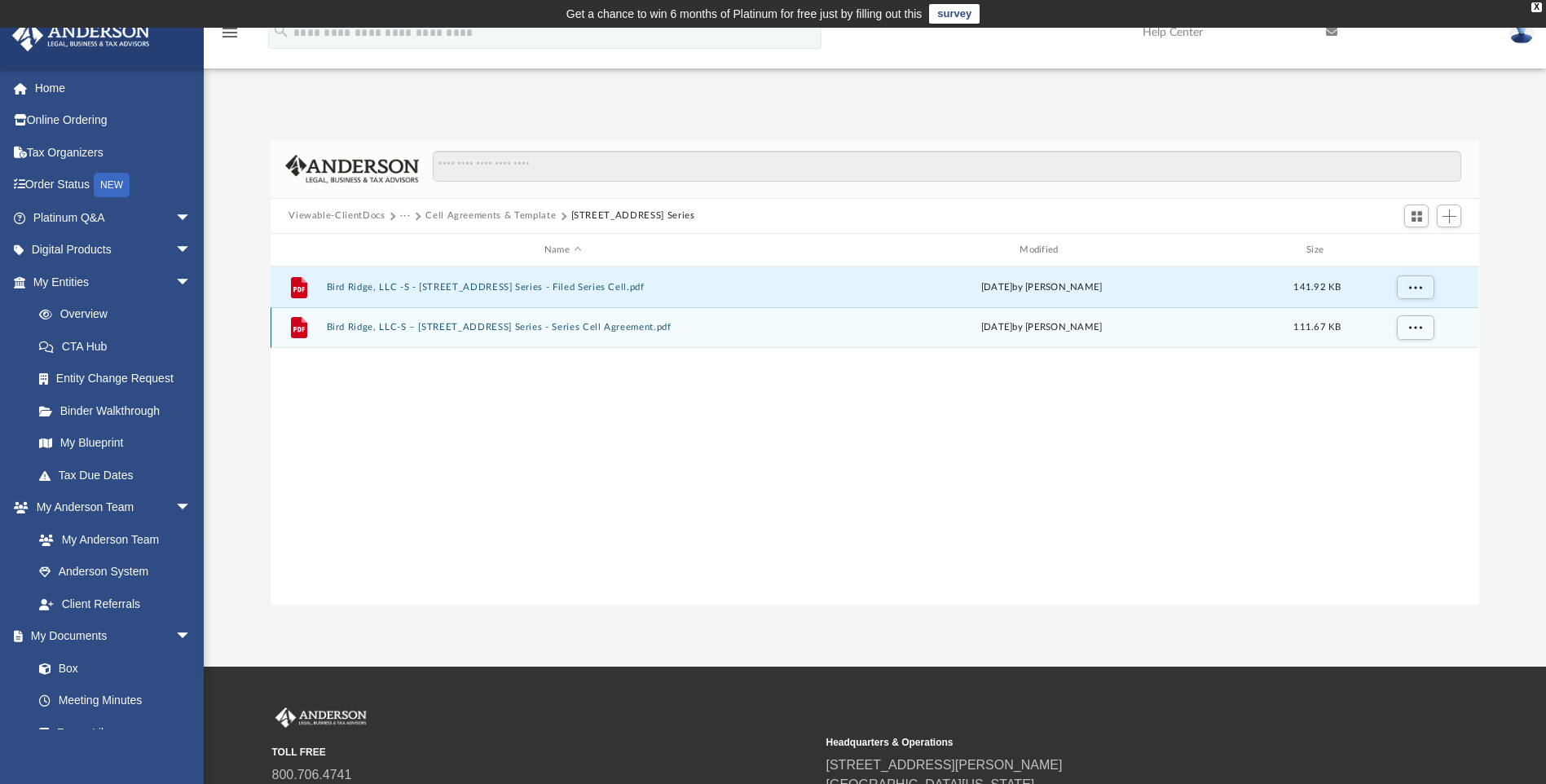
click at [549, 330] on button "Bird Ridge, LLC-S – 2225 Union St, Protected Series - Series Cell Agreement.pdf" at bounding box center [563, 327] width 472 height 10
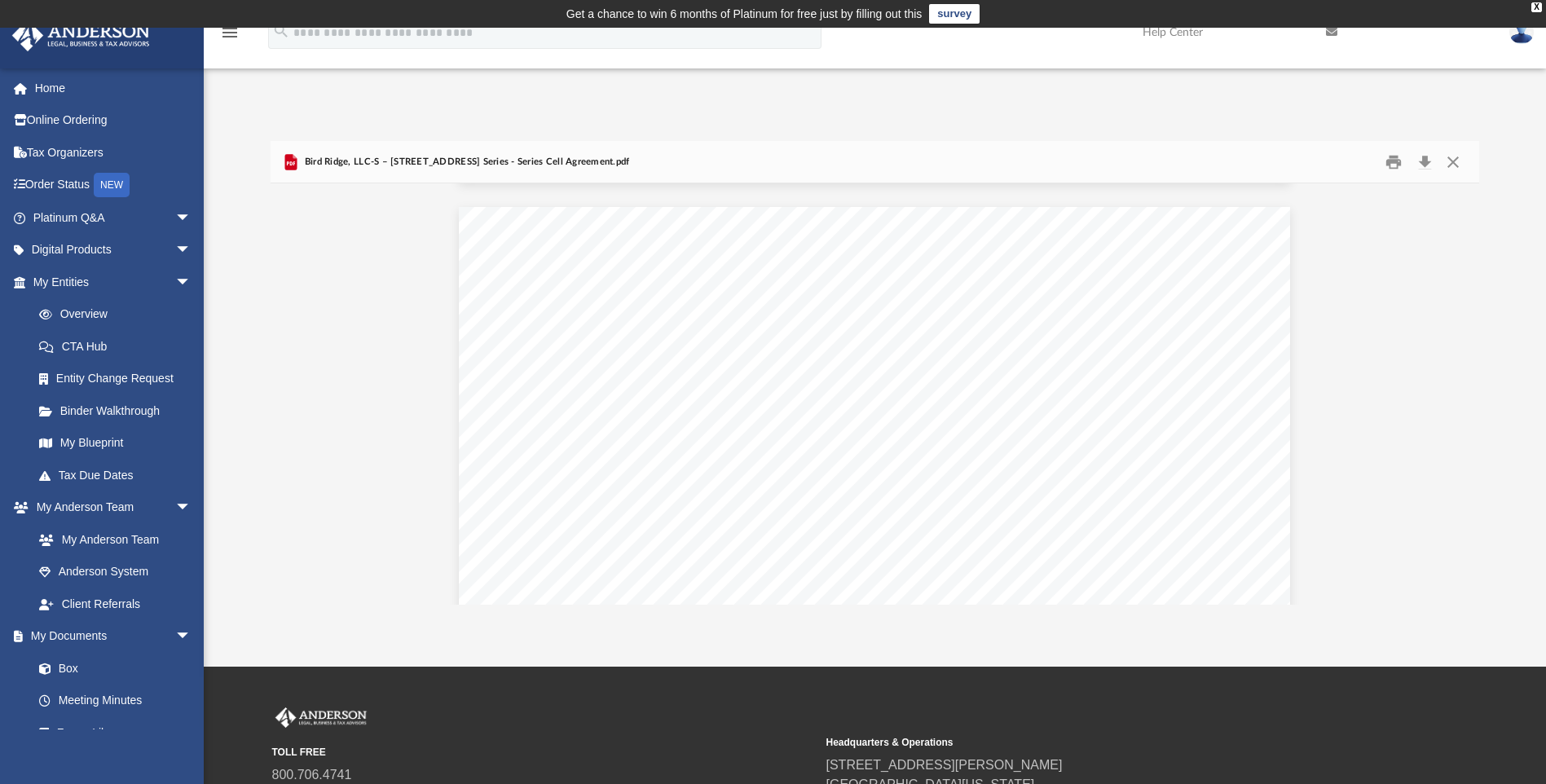
scroll to position [1127, 0]
click at [1426, 163] on button "Download" at bounding box center [1424, 161] width 29 height 25
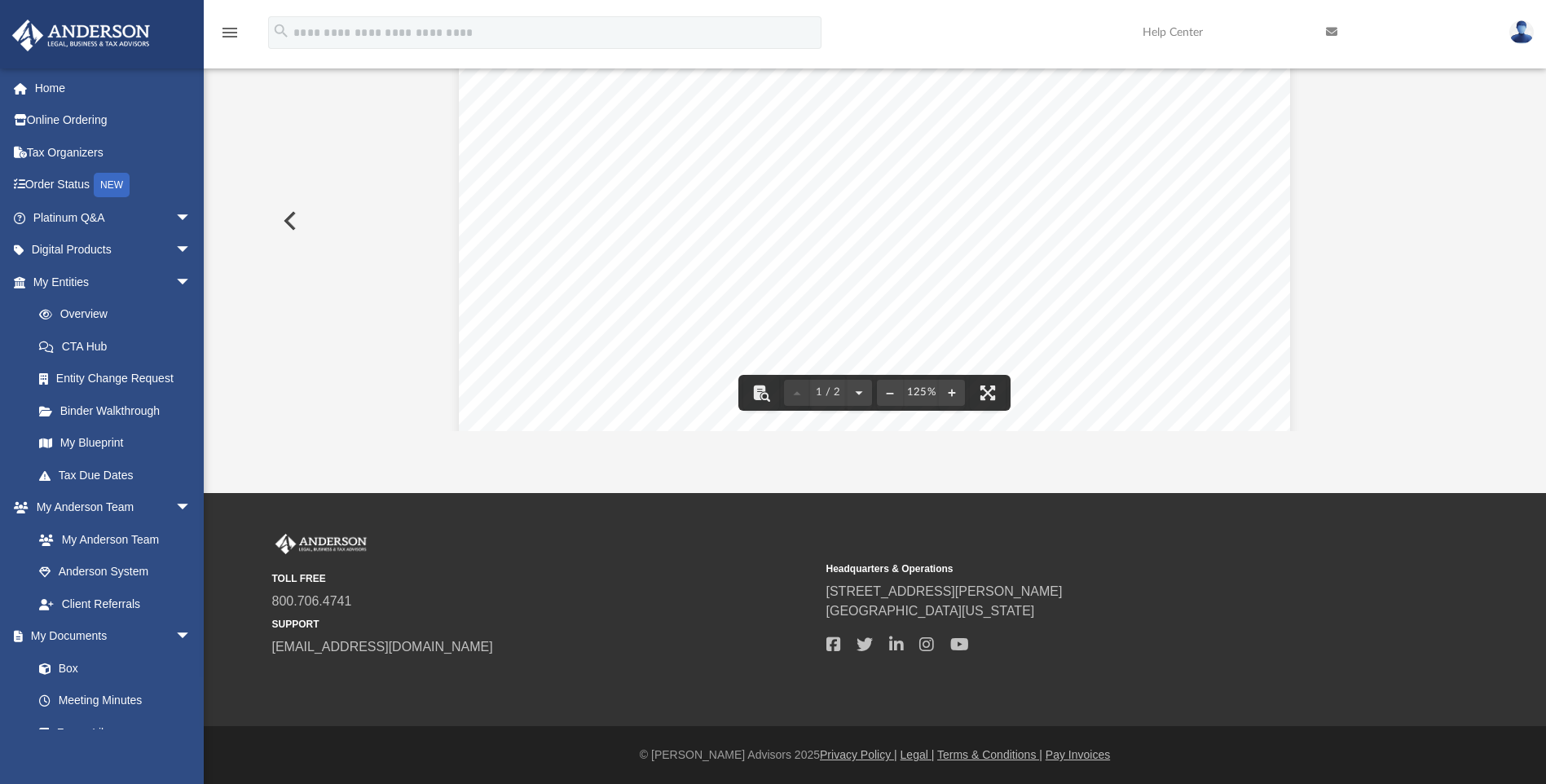
scroll to position [0, 0]
